Goal: Task Accomplishment & Management: Use online tool/utility

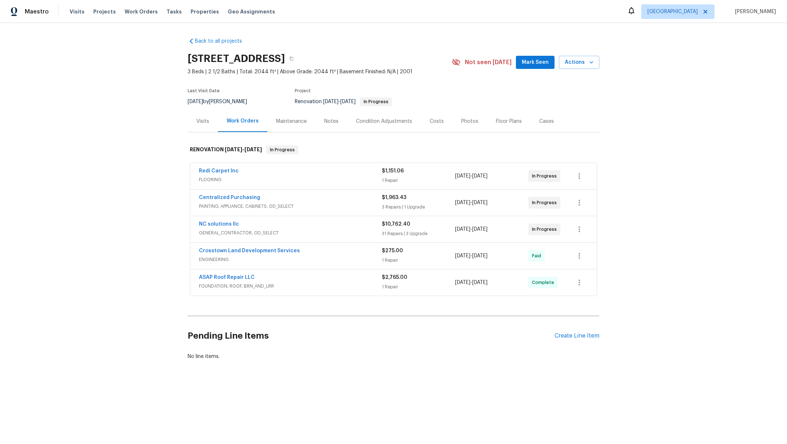
click at [324, 124] on div "Notes" at bounding box center [331, 121] width 14 height 7
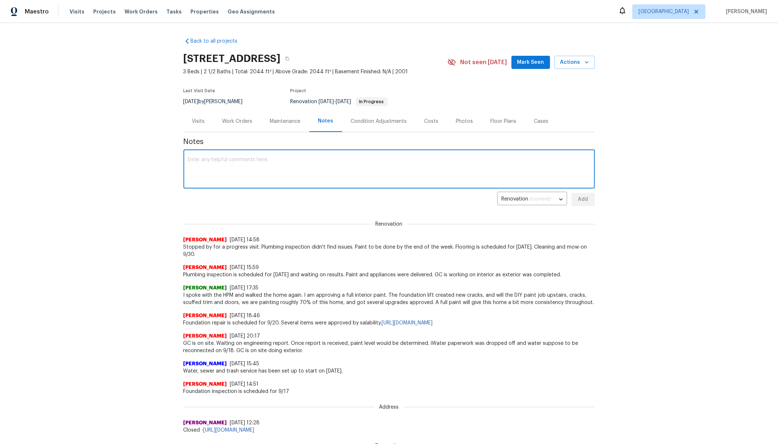
click at [261, 164] on textarea at bounding box center [389, 169] width 403 height 25
type textarea "T"
type textarea "Stopped by for a progress visit on 9/29. GC asked for additional paint that was…"
click at [582, 201] on span "Add" at bounding box center [584, 199] width 12 height 9
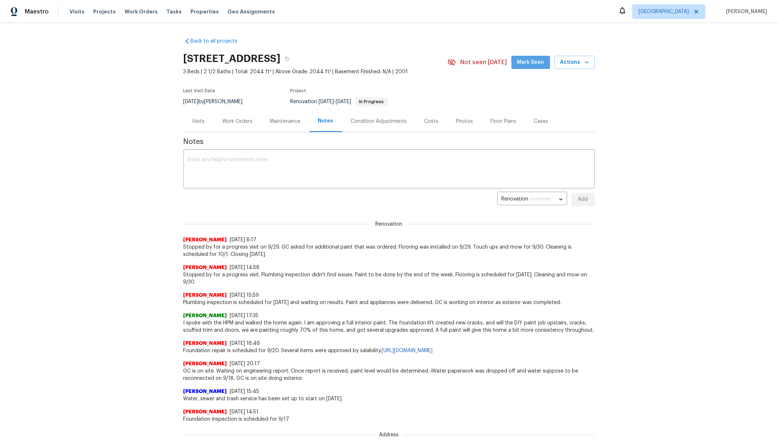
click at [529, 68] on button "Mark Seen" at bounding box center [531, 62] width 39 height 13
click at [73, 10] on span "Visits" at bounding box center [77, 11] width 15 height 7
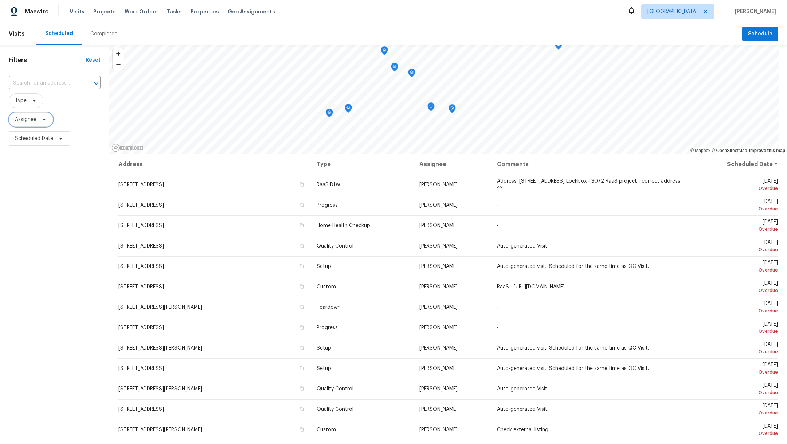
click at [19, 117] on span "Assignee" at bounding box center [25, 119] width 21 height 7
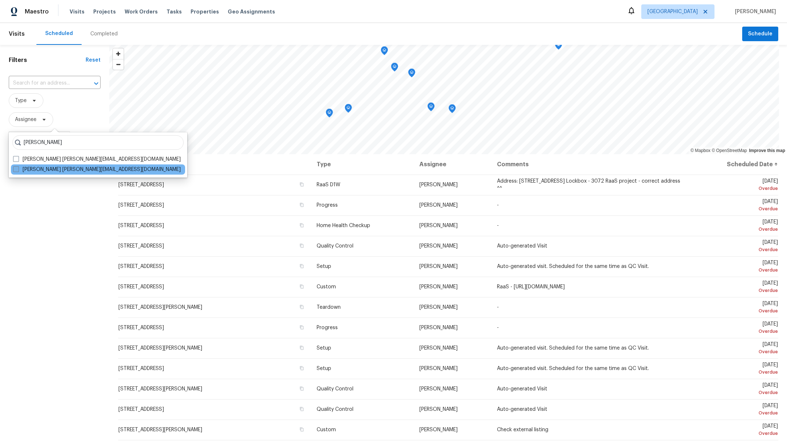
type input "[PERSON_NAME]"
click at [17, 167] on span at bounding box center [16, 169] width 6 height 6
click at [17, 167] on input "[PERSON_NAME] [PERSON_NAME][EMAIL_ADDRESS][DOMAIN_NAME]" at bounding box center [15, 168] width 5 height 5
checkbox input "true"
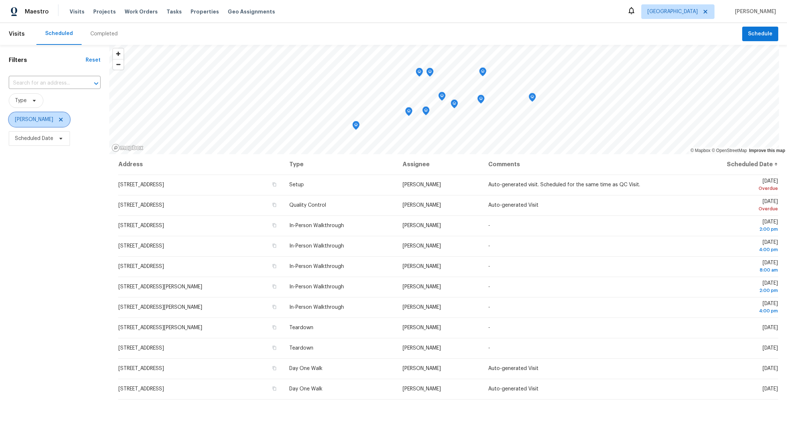
click at [64, 120] on icon at bounding box center [61, 120] width 6 height 6
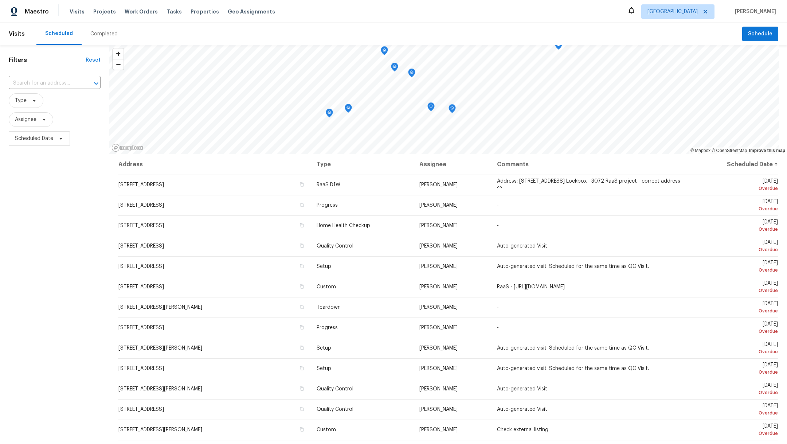
click at [93, 36] on div "Completed" at bounding box center [103, 33] width 27 height 7
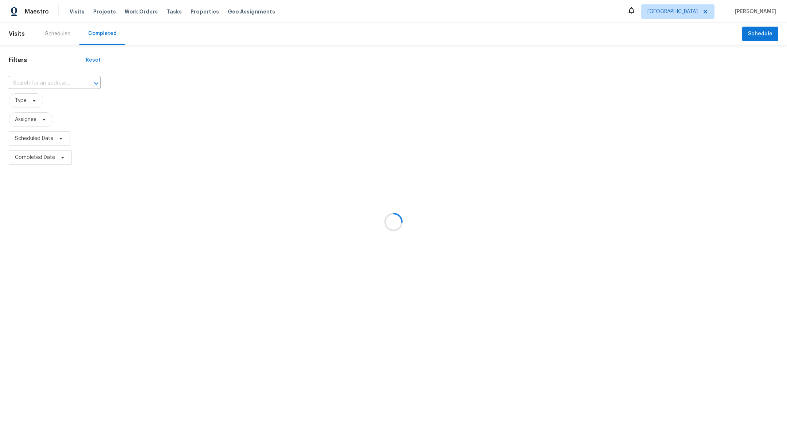
click at [58, 78] on div at bounding box center [393, 222] width 787 height 444
click at [59, 81] on div at bounding box center [393, 222] width 787 height 444
click at [40, 82] on div at bounding box center [393, 222] width 787 height 444
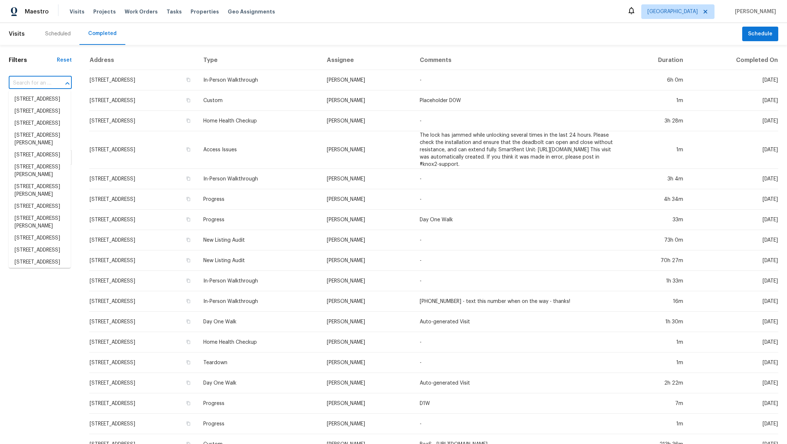
click at [40, 82] on input "text" at bounding box center [30, 83] width 43 height 11
type input "18810"
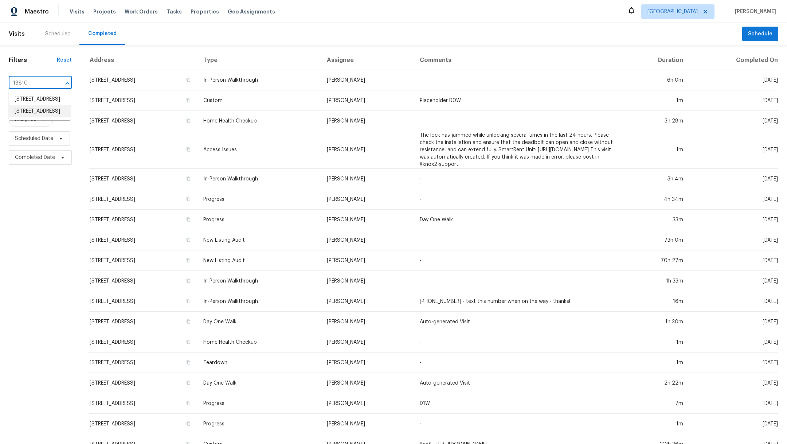
click at [47, 117] on li "[STREET_ADDRESS]" at bounding box center [40, 111] width 62 height 12
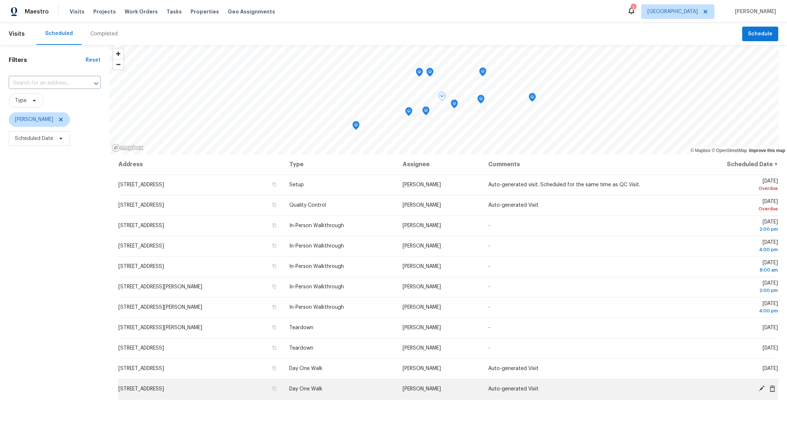
click at [164, 389] on span "[STREET_ADDRESS]" at bounding box center [141, 388] width 46 height 5
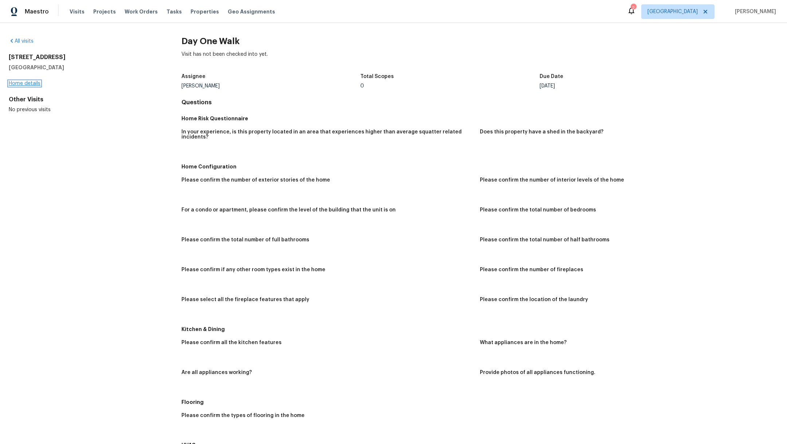
click at [16, 85] on link "Home details" at bounding box center [25, 83] width 32 height 5
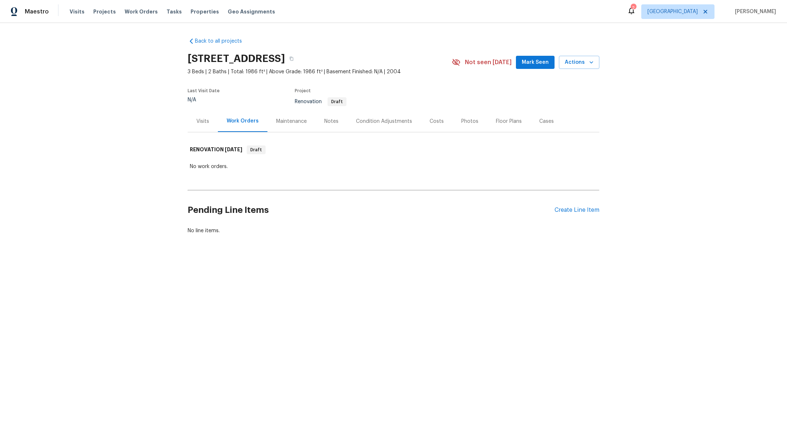
click at [429, 123] on div "Costs" at bounding box center [436, 121] width 14 height 7
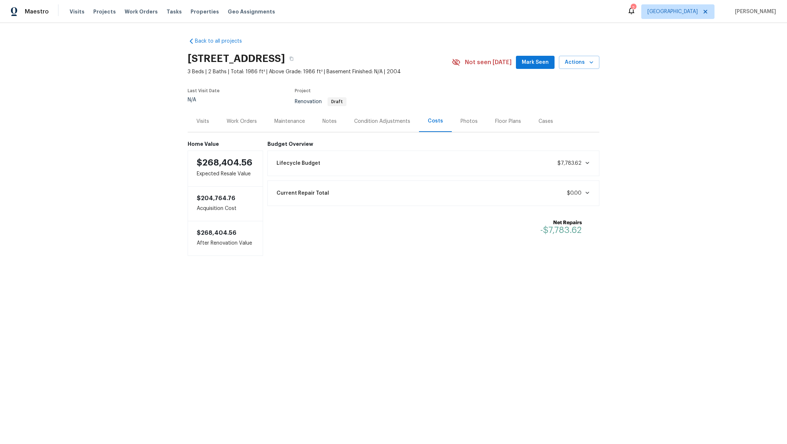
click at [328, 120] on div "Notes" at bounding box center [329, 121] width 14 height 7
